Goal: Information Seeking & Learning: Compare options

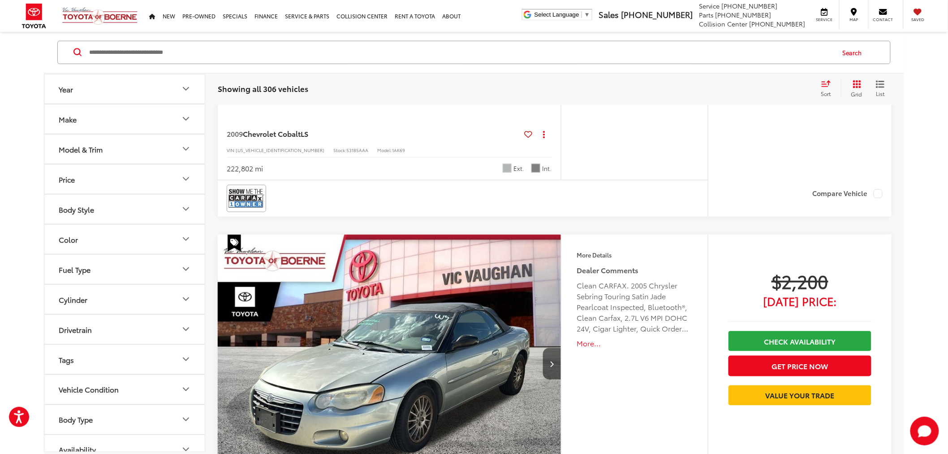
scroll to position [397, 0]
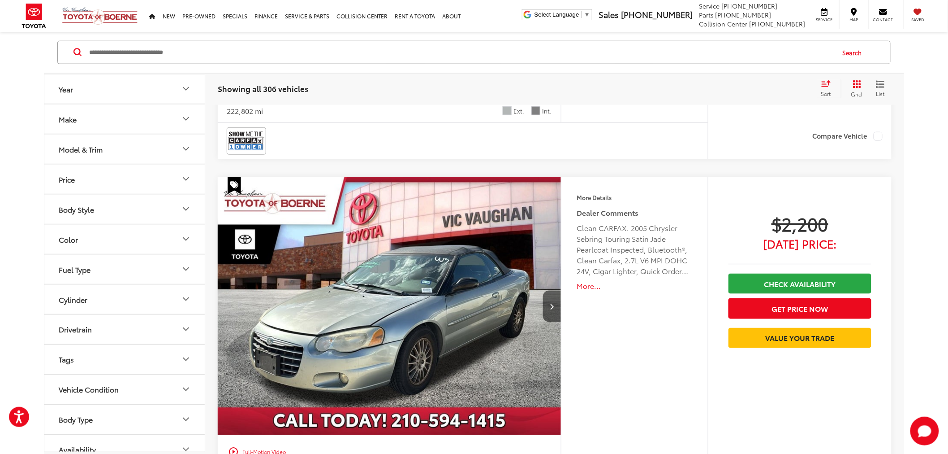
click at [110, 47] on input "Search by Make, Model, or Keyword" at bounding box center [461, 53] width 746 height 22
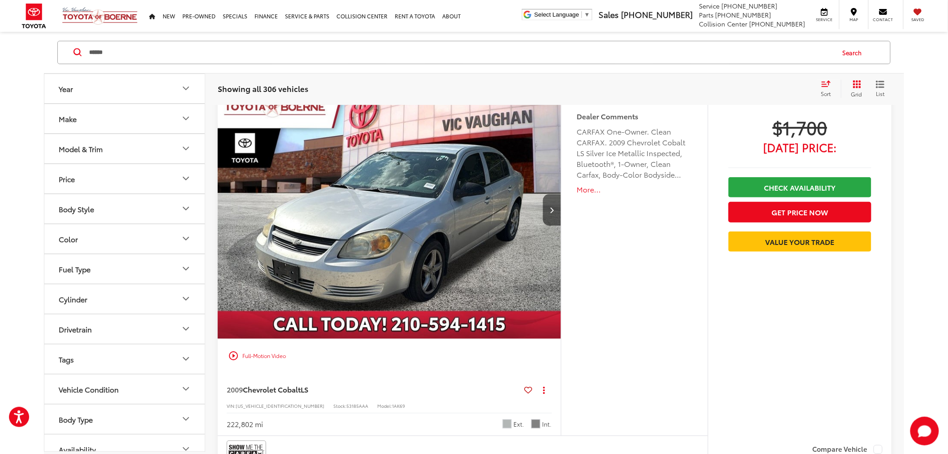
scroll to position [58, 0]
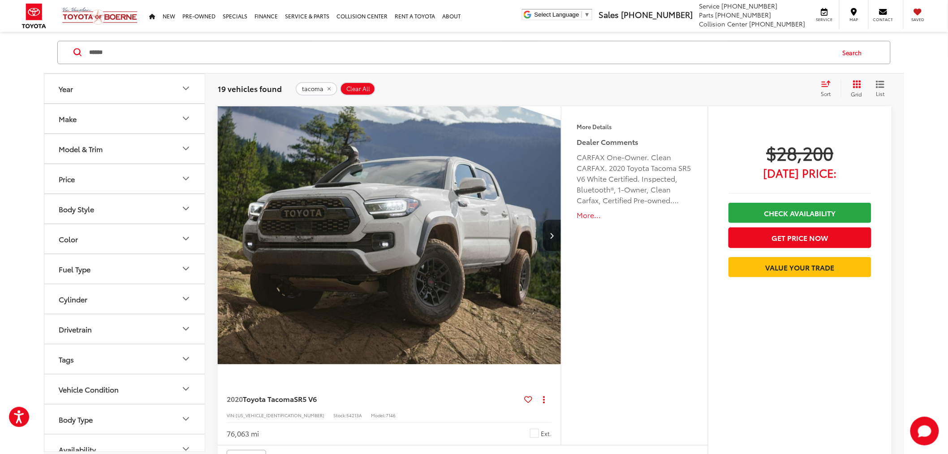
click at [157, 328] on button "Drivetrain" at bounding box center [124, 328] width 161 height 29
click at [89, 350] on label "4WD (6)" at bounding box center [74, 350] width 38 height 15
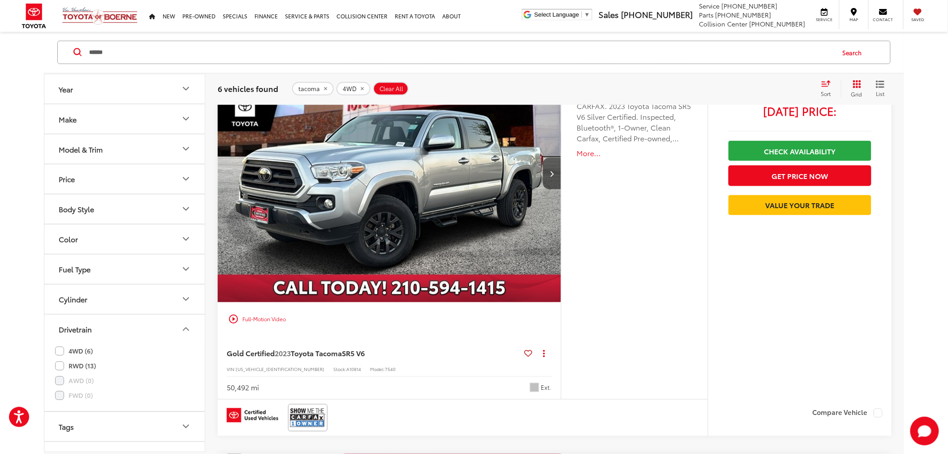
scroll to position [506, 0]
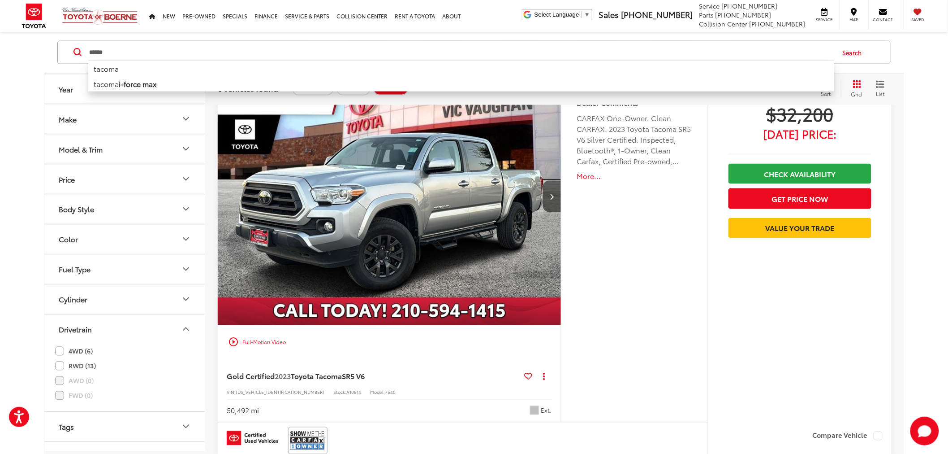
drag, startPoint x: 162, startPoint y: 51, endPoint x: 0, endPoint y: 75, distance: 163.6
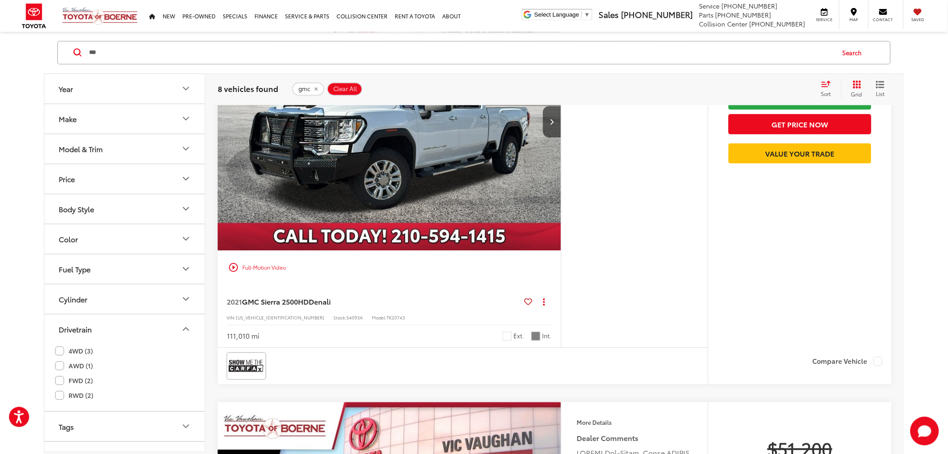
scroll to position [2548, 0]
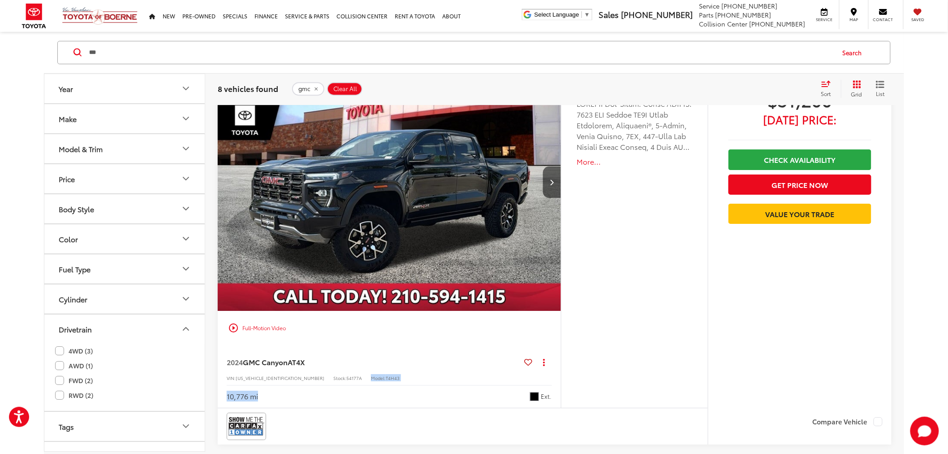
drag, startPoint x: 317, startPoint y: 379, endPoint x: 312, endPoint y: 376, distance: 6.1
click at [346, 381] on span "54177A" at bounding box center [354, 377] width 16 height 7
click at [346, 376] on span "54177A" at bounding box center [354, 377] width 16 height 7
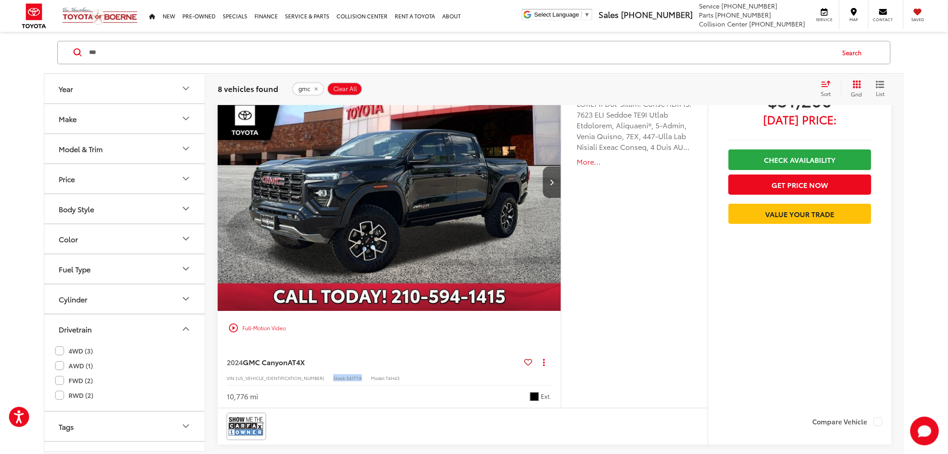
click at [346, 375] on span "54177A" at bounding box center [354, 377] width 16 height 7
drag, startPoint x: 316, startPoint y: 376, endPoint x: 303, endPoint y: 379, distance: 13.2
click at [303, 379] on div "VIN: [US_VEHICLE_IDENTIFICATION_NUMBER] Stock: 54177A Model: T4H43" at bounding box center [389, 377] width 325 height 6
click at [346, 376] on span "54177A" at bounding box center [354, 377] width 16 height 7
drag, startPoint x: 315, startPoint y: 377, endPoint x: 302, endPoint y: 379, distance: 12.7
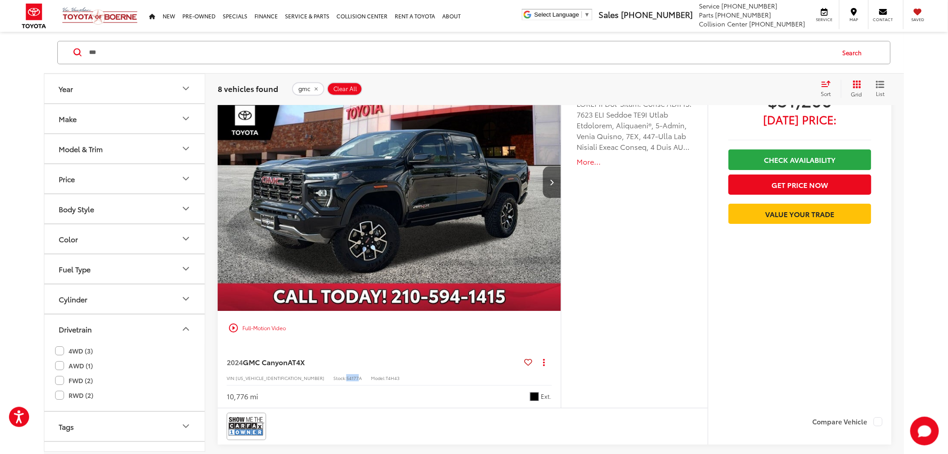
click at [333, 379] on div "Stock: 54177A" at bounding box center [347, 377] width 29 height 6
click at [346, 379] on span "54177A" at bounding box center [354, 377] width 16 height 7
drag, startPoint x: 303, startPoint y: 379, endPoint x: 315, endPoint y: 377, distance: 11.9
click at [346, 377] on span "54177A" at bounding box center [354, 377] width 16 height 7
copy span "54177"
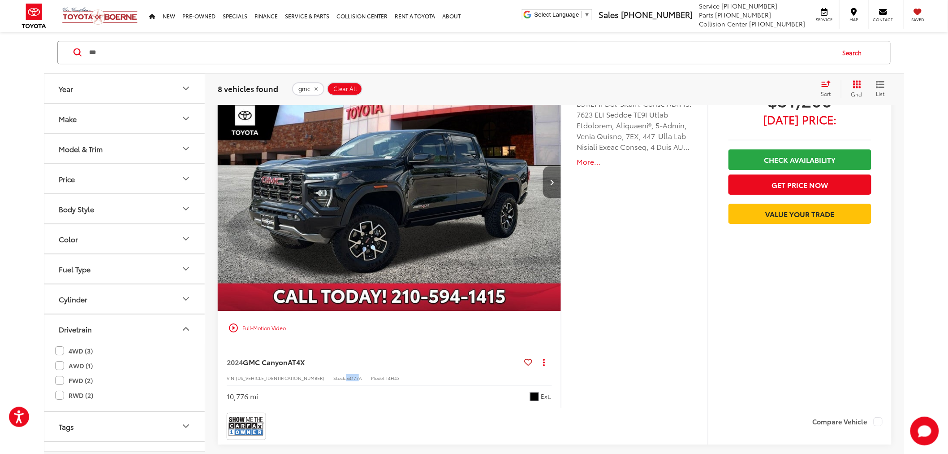
click at [553, 180] on icon "Next image" at bounding box center [552, 182] width 4 height 6
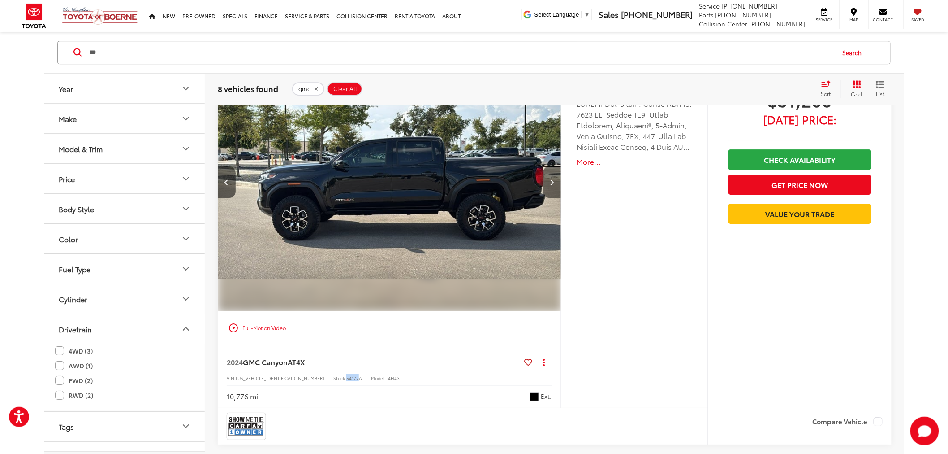
click at [553, 180] on icon "Next image" at bounding box center [552, 182] width 4 height 6
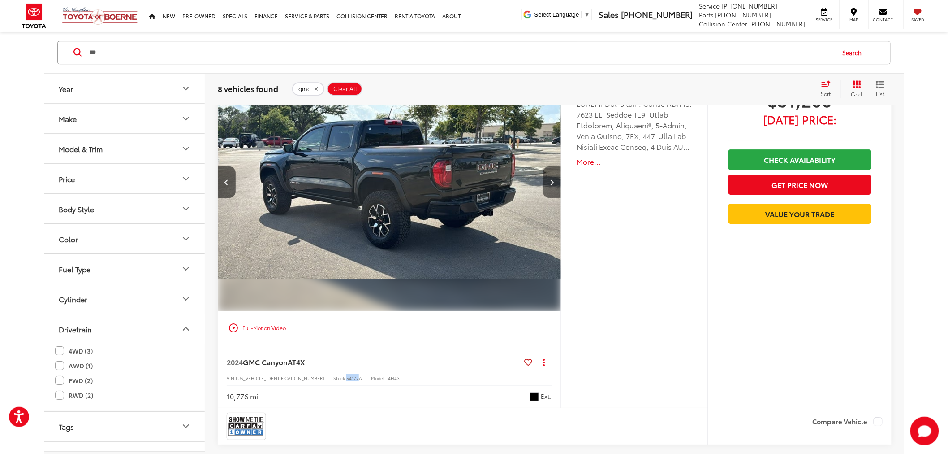
click at [553, 180] on icon "Next image" at bounding box center [552, 182] width 4 height 6
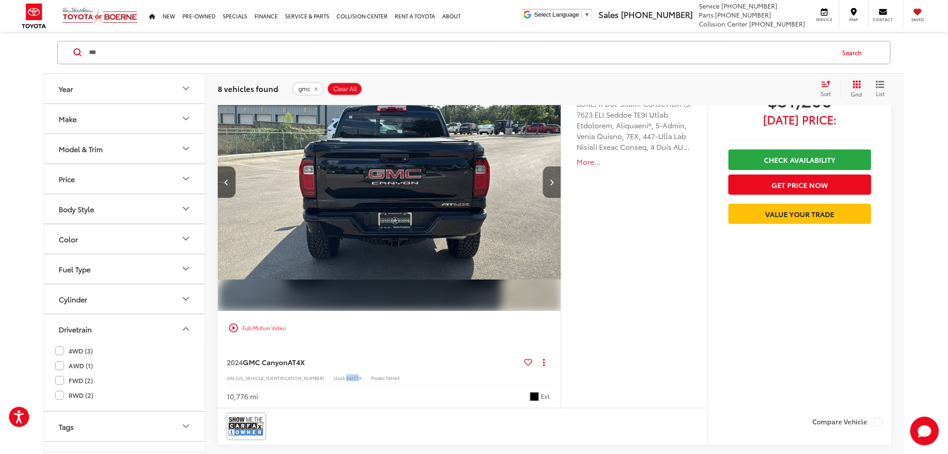
click at [553, 180] on icon "Next image" at bounding box center [552, 182] width 4 height 6
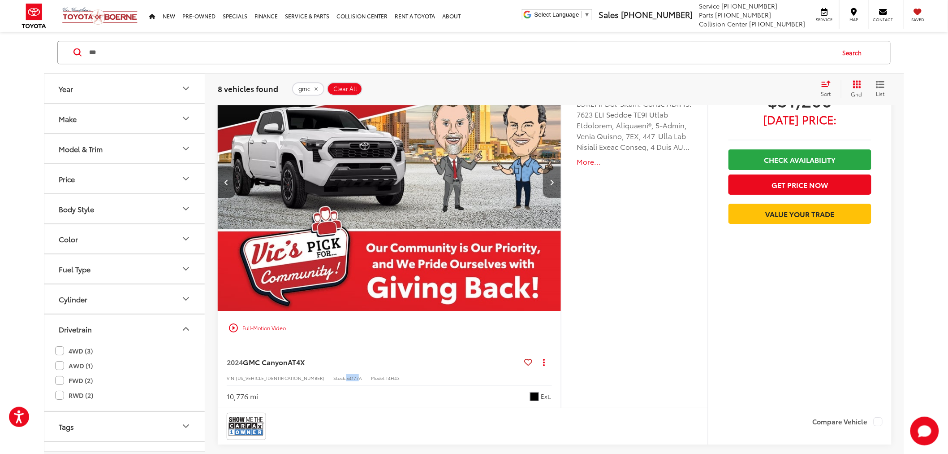
click at [553, 180] on icon "Next image" at bounding box center [552, 182] width 4 height 6
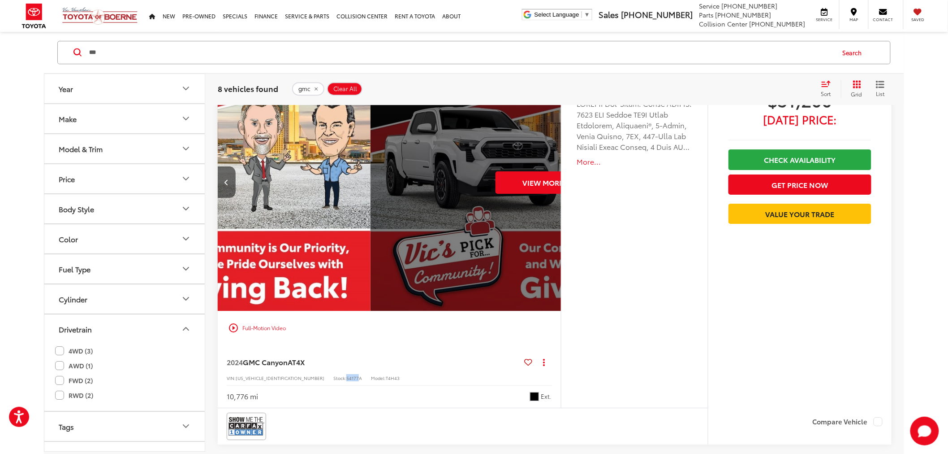
scroll to position [0, 1723]
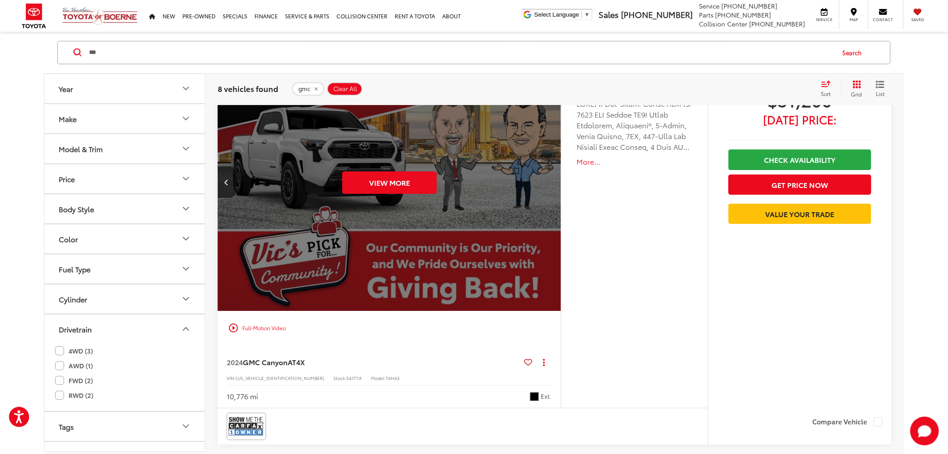
click at [612, 214] on div "More Details Comments Dealer Comments Recent Arrival! More..." at bounding box center [634, 230] width 147 height 355
drag, startPoint x: 326, startPoint y: 356, endPoint x: 227, endPoint y: 368, distance: 99.3
click at [227, 368] on div "2024 GMC Canyon AT4X Copy Link Share Print View Details VIN: [US_VEHICLE_IDENTI…" at bounding box center [389, 376] width 343 height 63
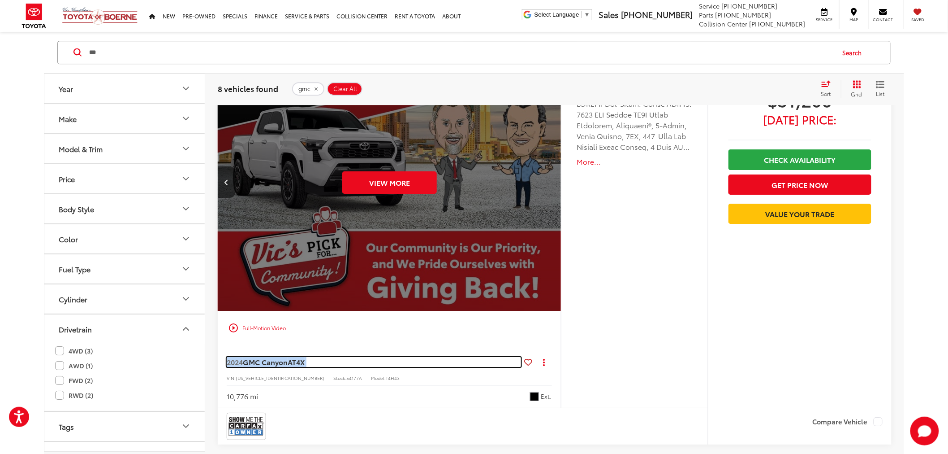
copy span "2024 GMC Canyon AT4X"
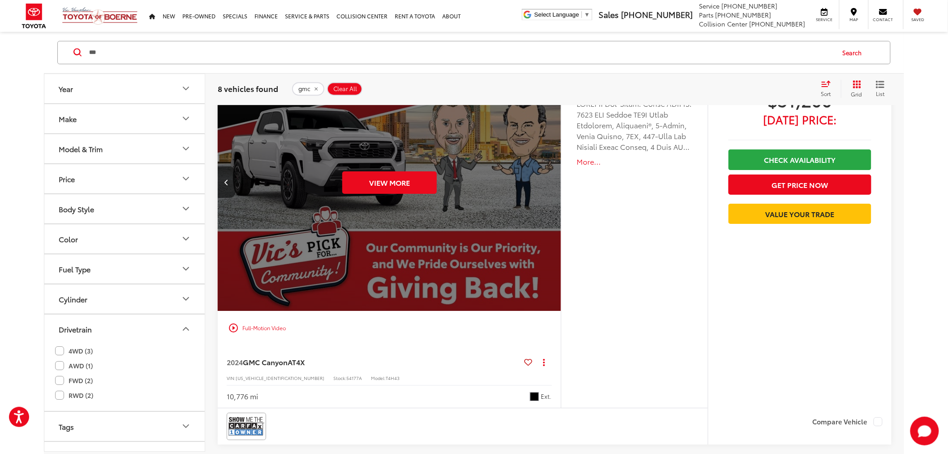
drag, startPoint x: 177, startPoint y: 52, endPoint x: 0, endPoint y: 69, distance: 177.9
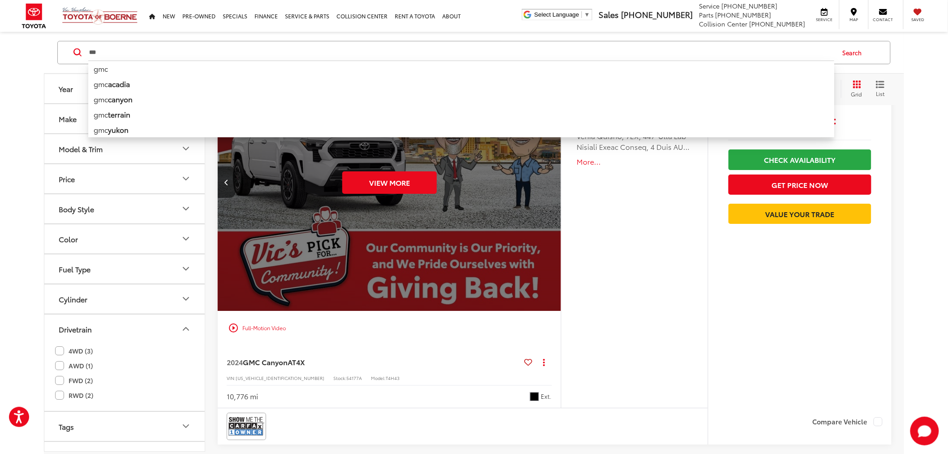
type input "*"
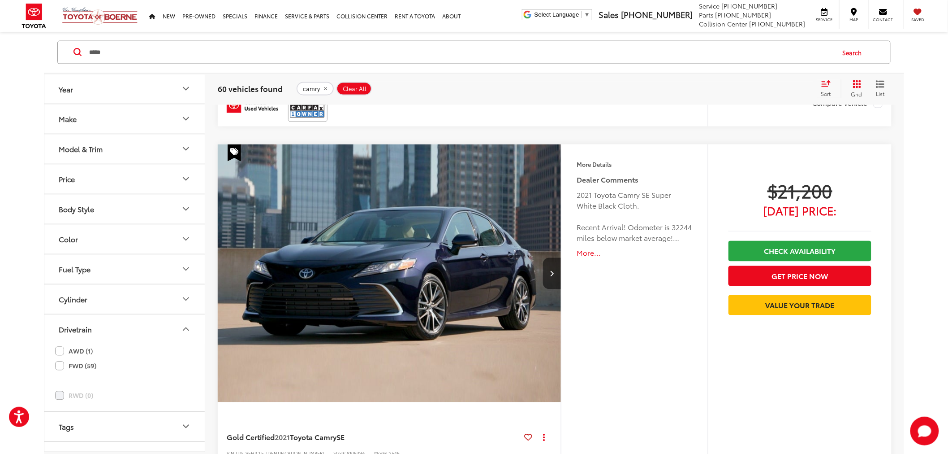
scroll to position [1951, 0]
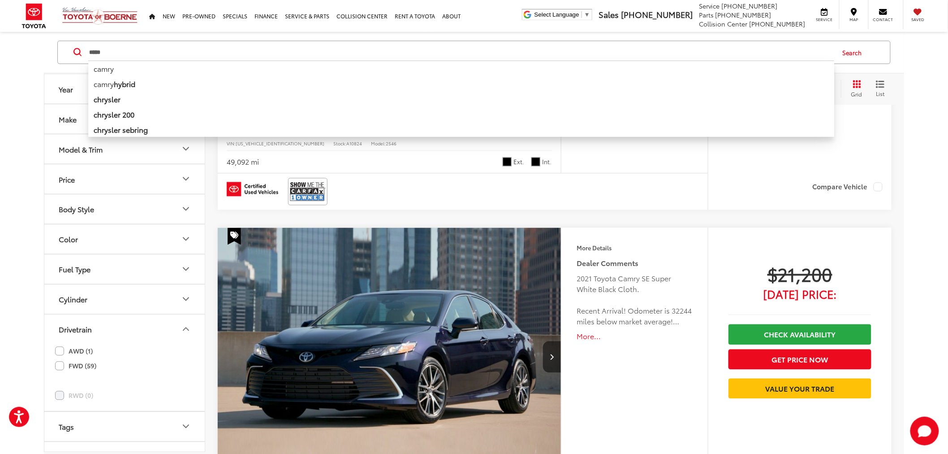
click at [696, 271] on div "More Details Comments Dealer Comments 2021 Toyota Camry SE Super White Black Cl…" at bounding box center [635, 297] width 147 height 139
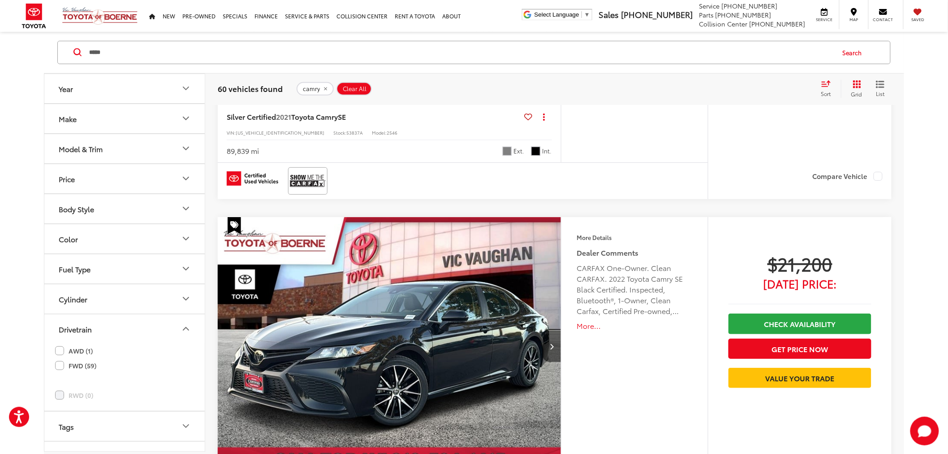
scroll to position [1353, 0]
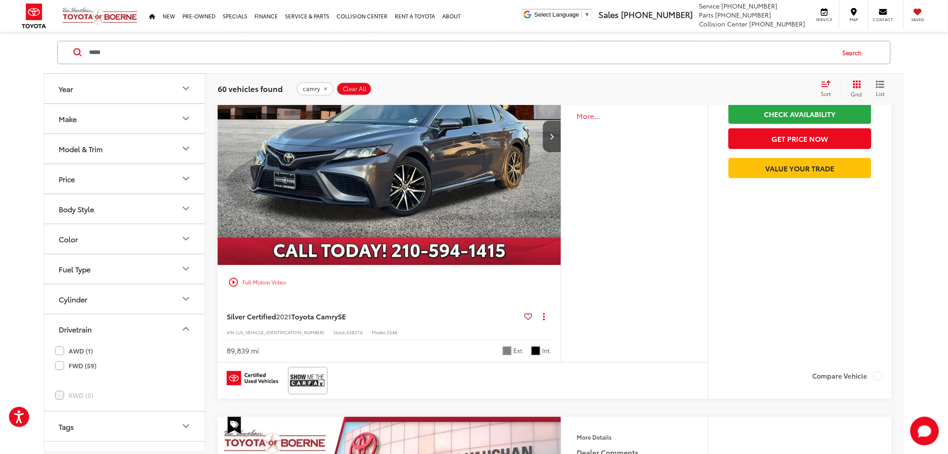
drag, startPoint x: 89, startPoint y: 65, endPoint x: 84, endPoint y: 58, distance: 8.5
click at [84, 60] on div "***** ***** camry camry hybrid chrysler chrysler 200 chrysler sebring chrysler …" at bounding box center [474, 52] width 834 height 23
click at [137, 68] on div "***** ***** camry camry hybrid chrysler chrysler 200 chrysler sebring chrysler …" at bounding box center [474, 53] width 861 height 42
click at [142, 53] on input "*****" at bounding box center [461, 53] width 746 height 22
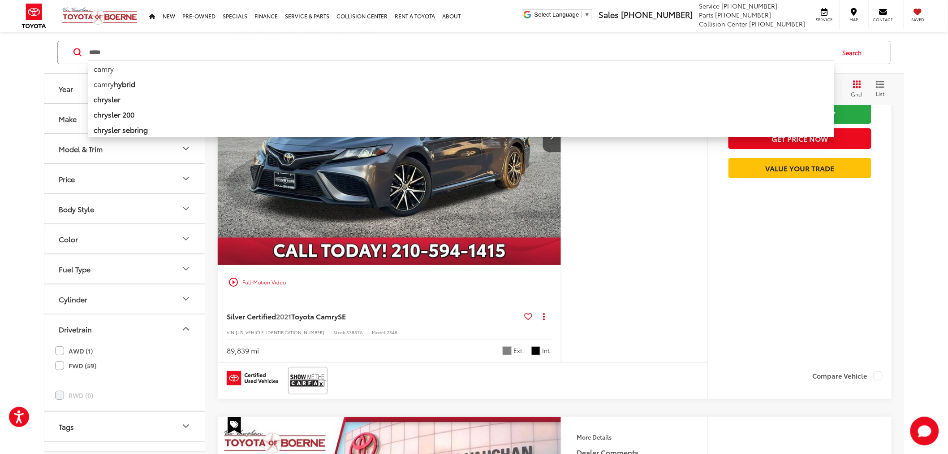
click at [142, 53] on input "*****" at bounding box center [461, 53] width 746 height 22
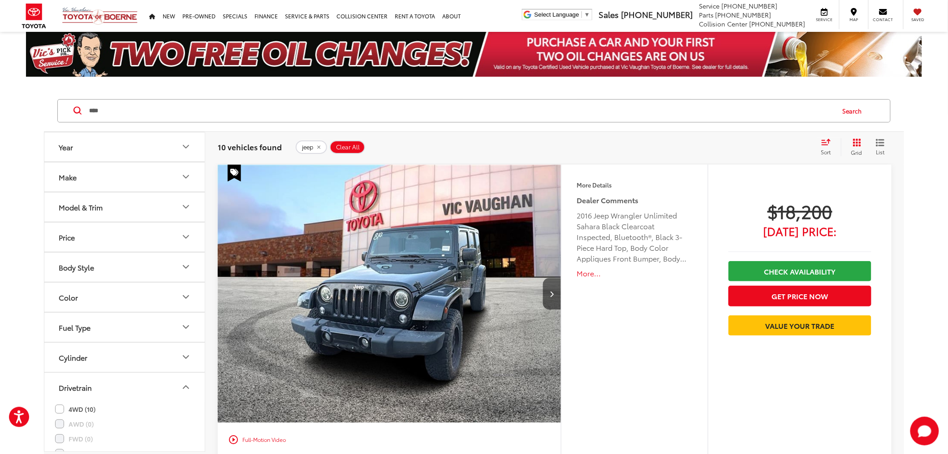
drag, startPoint x: 153, startPoint y: 109, endPoint x: 0, endPoint y: 114, distance: 153.4
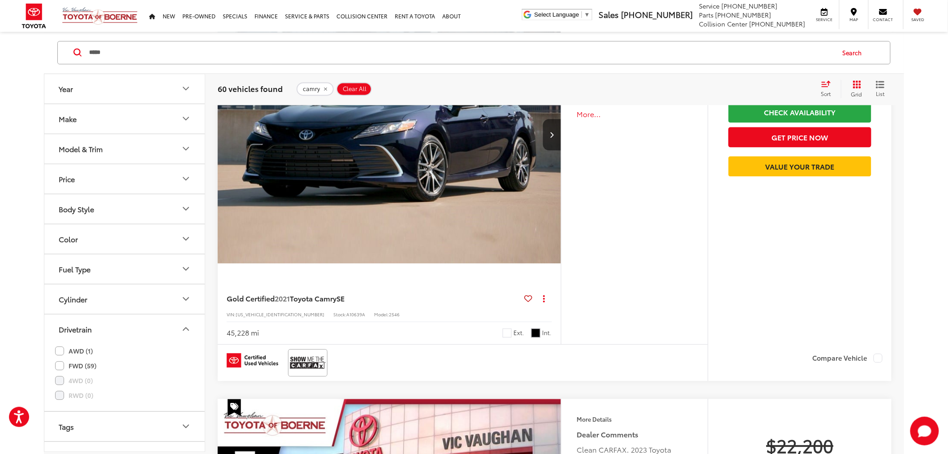
scroll to position [2291, 0]
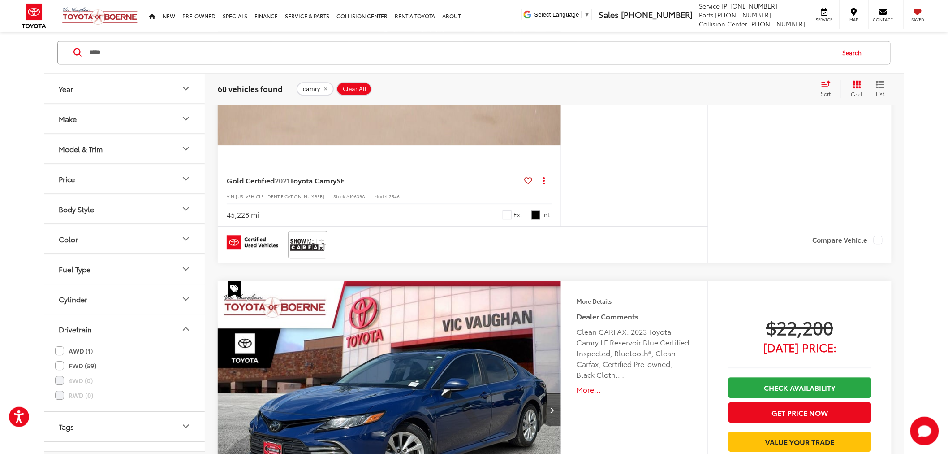
drag, startPoint x: 129, startPoint y: 58, endPoint x: 0, endPoint y: 57, distance: 128.6
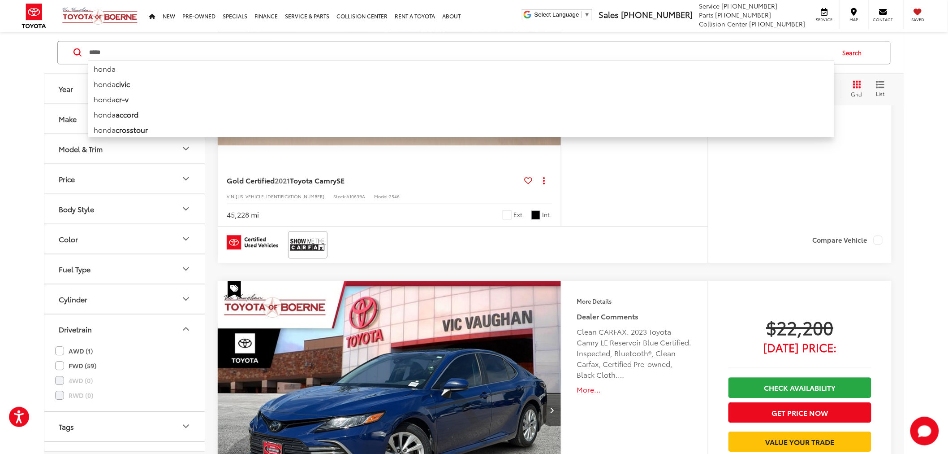
type input "*****"
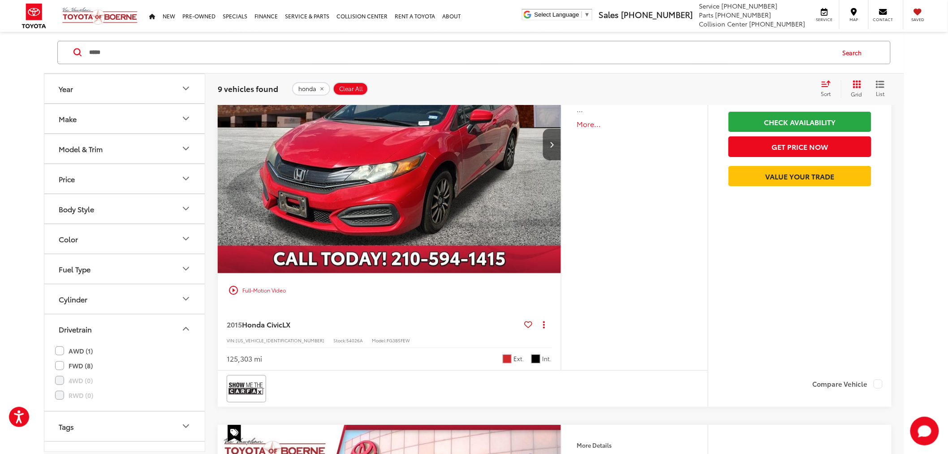
scroll to position [1303, 0]
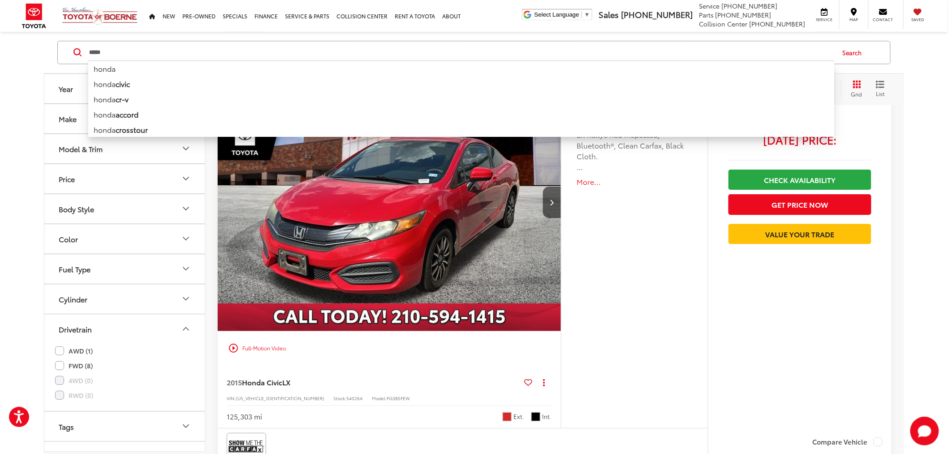
click at [637, 255] on div "More Details Comments Dealer Comments Clean CARFAX. 2015 Honda Civic LX Rallye …" at bounding box center [634, 250] width 147 height 355
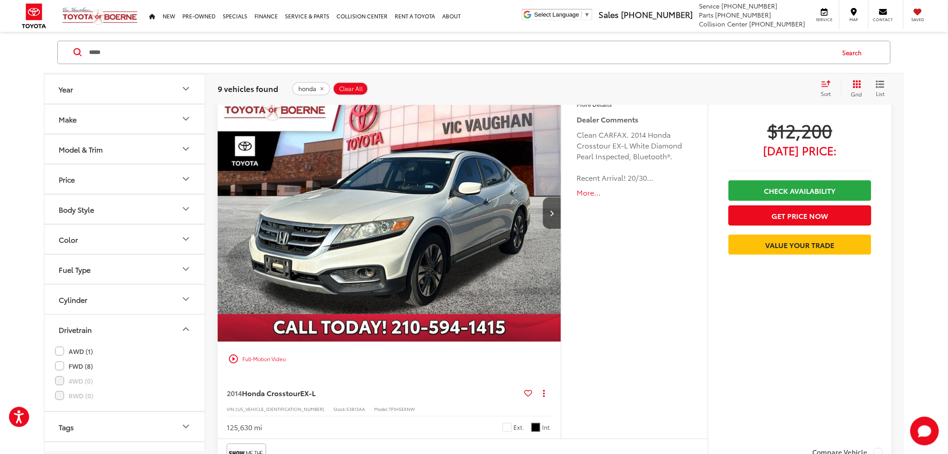
scroll to position [1751, 0]
